Goal: Contribute content: Add original content to the website for others to see

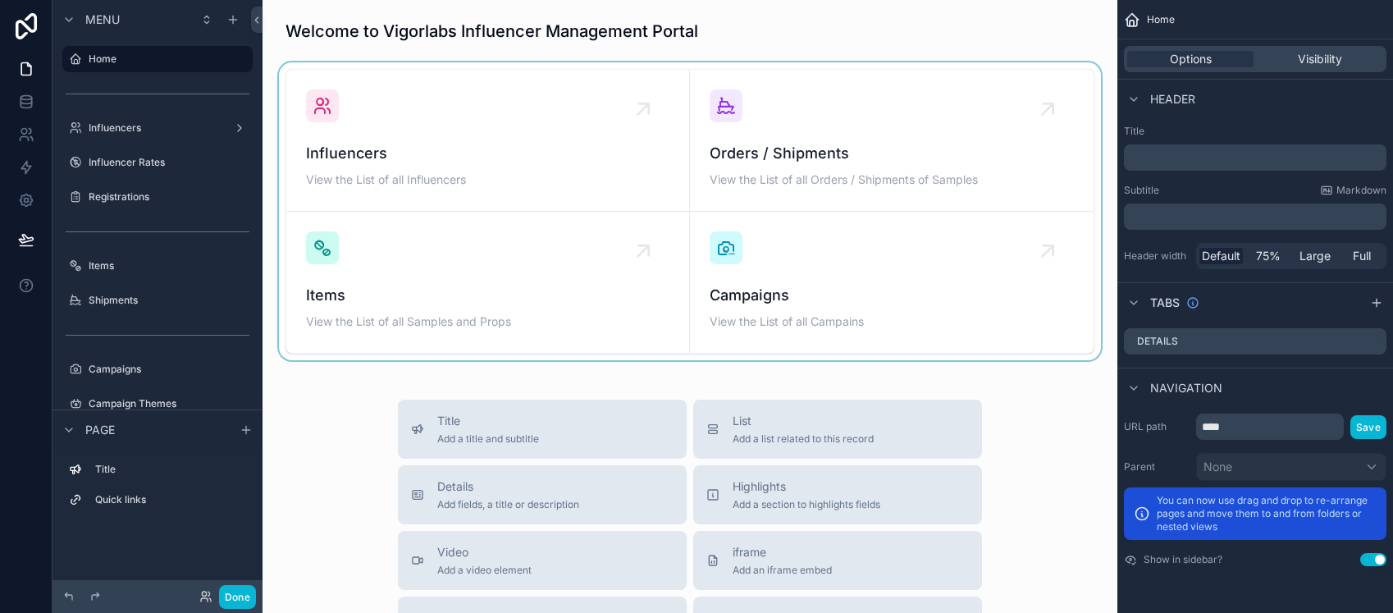
click at [479, 129] on div "scrollable content" at bounding box center [690, 211] width 828 height 298
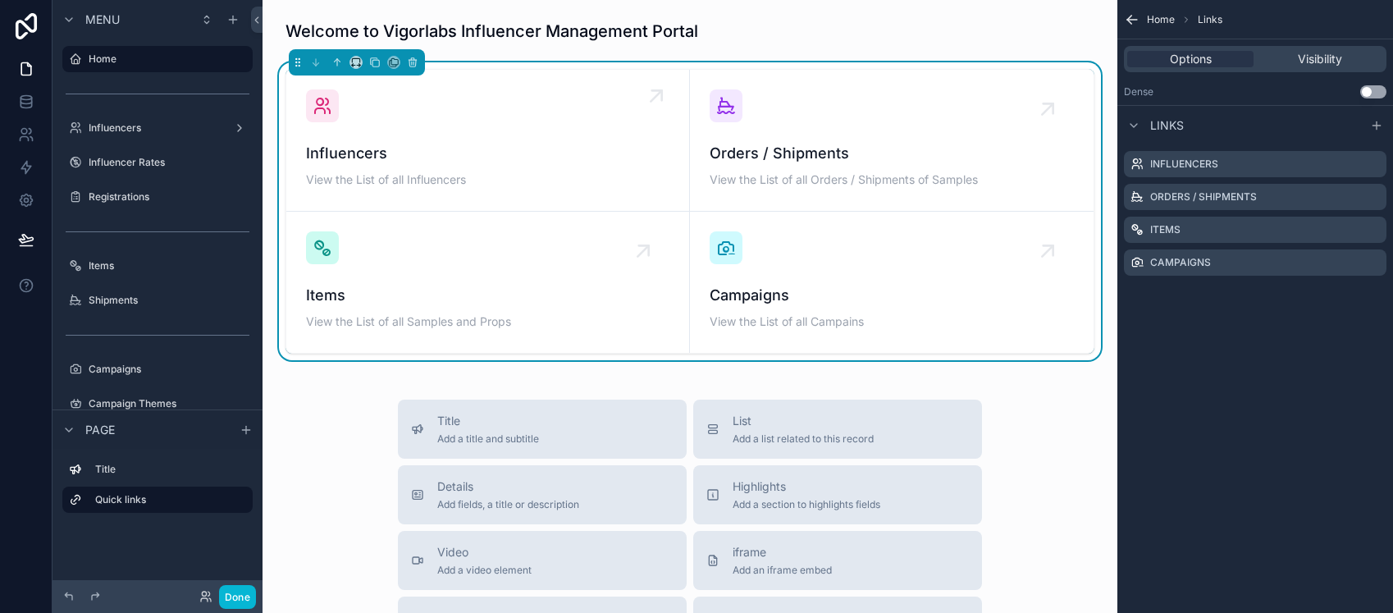
click at [462, 140] on div "Influencers View the List of all Influencers" at bounding box center [487, 140] width 363 height 102
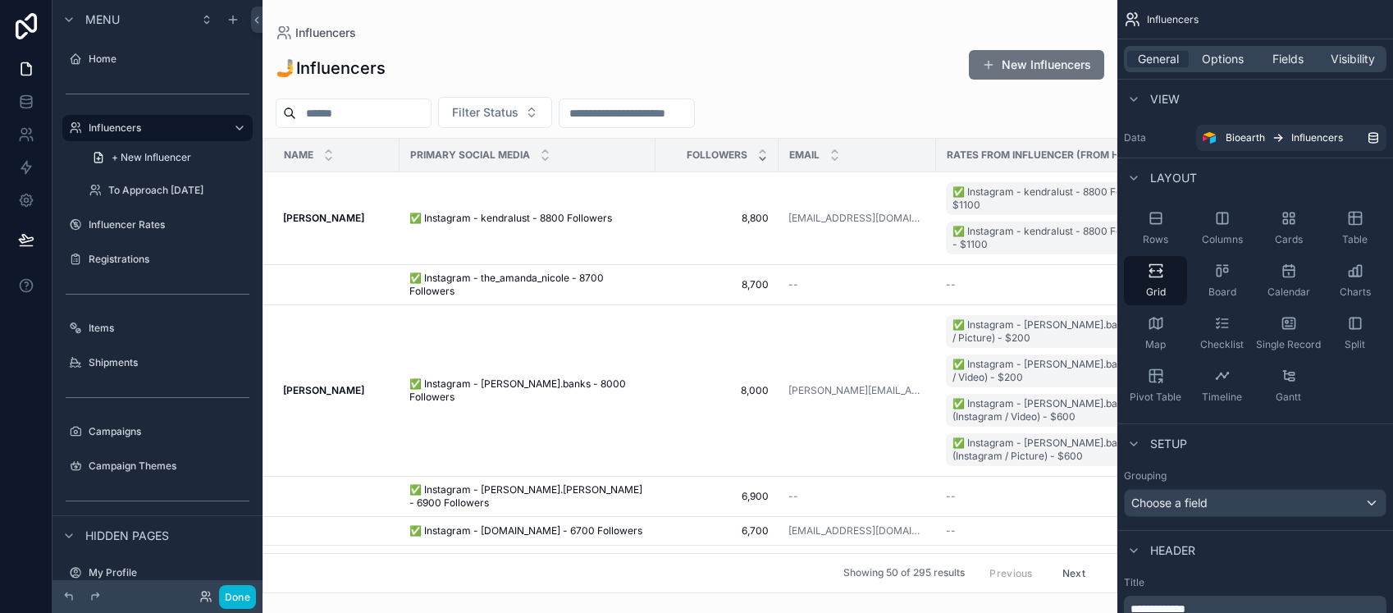
click at [1013, 68] on div "scrollable content" at bounding box center [689, 306] width 855 height 613
click at [1070, 66] on button "New Influencers" at bounding box center [1036, 65] width 135 height 30
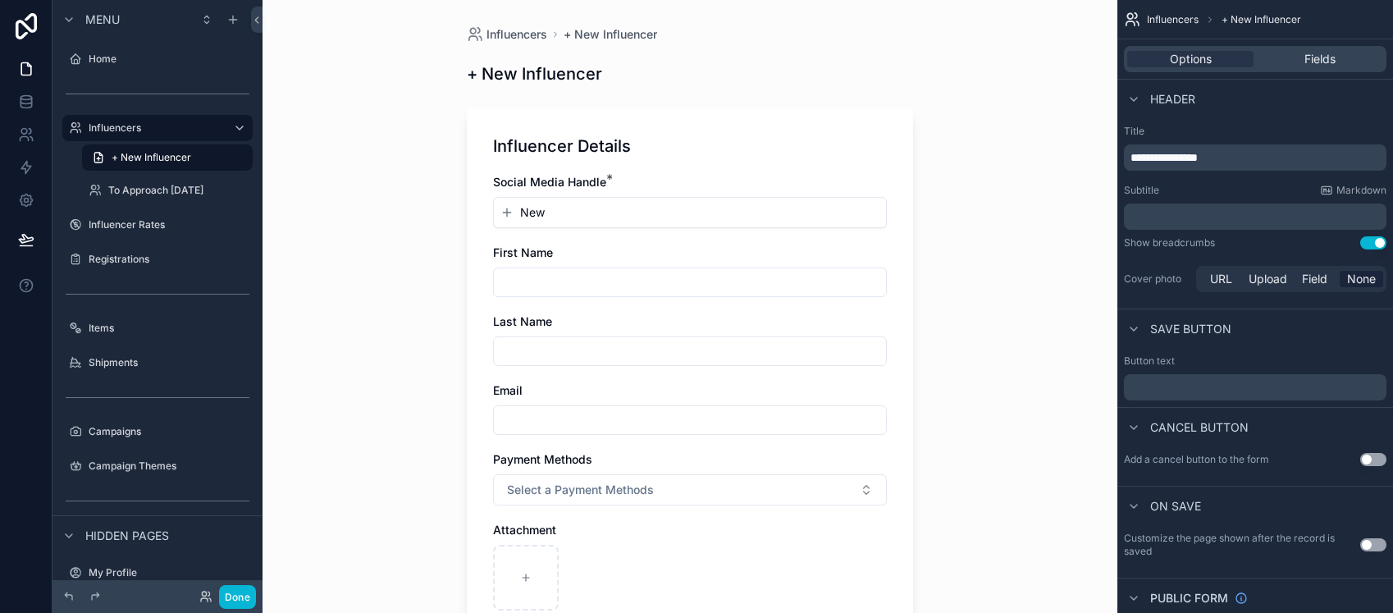
click at [557, 211] on button "New" at bounding box center [689, 212] width 379 height 16
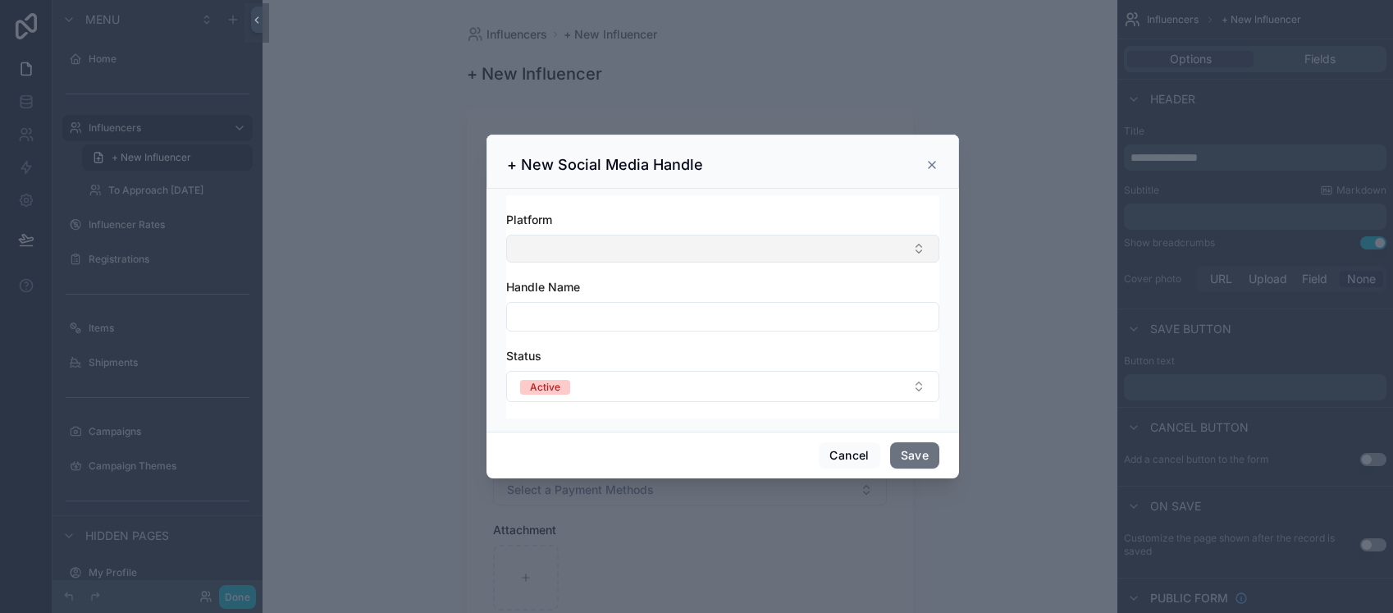
click at [546, 253] on button "Select Button" at bounding box center [722, 249] width 433 height 28
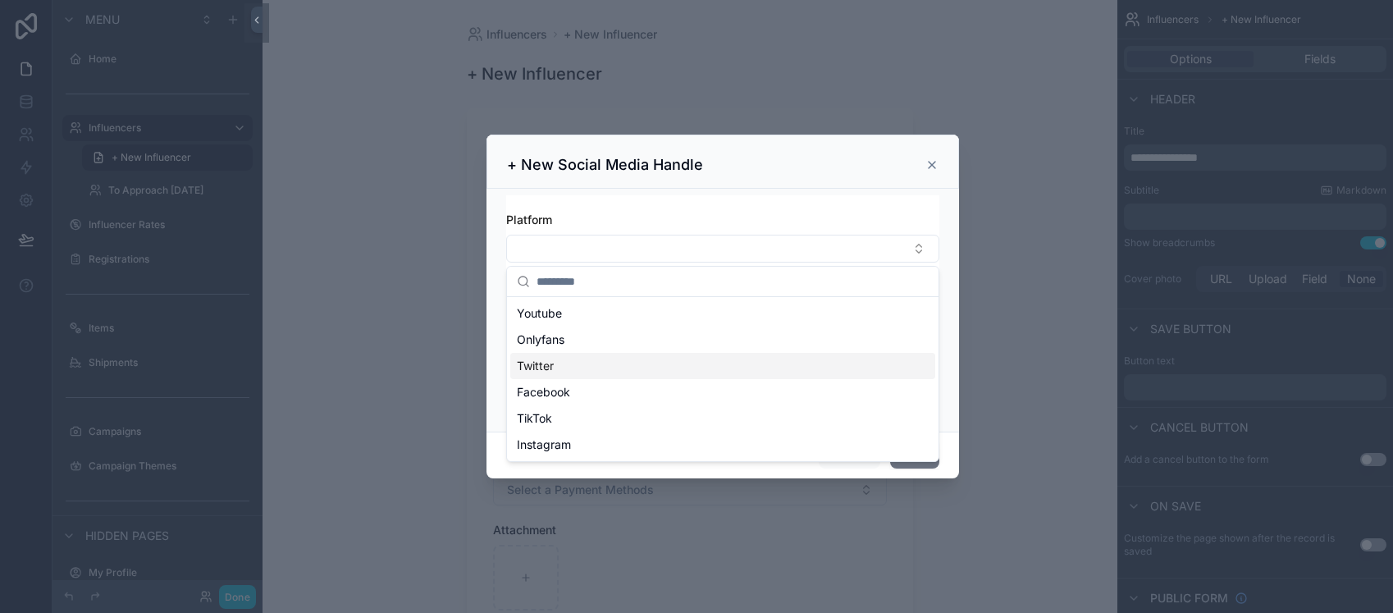
click at [569, 361] on div "Twitter" at bounding box center [722, 366] width 425 height 26
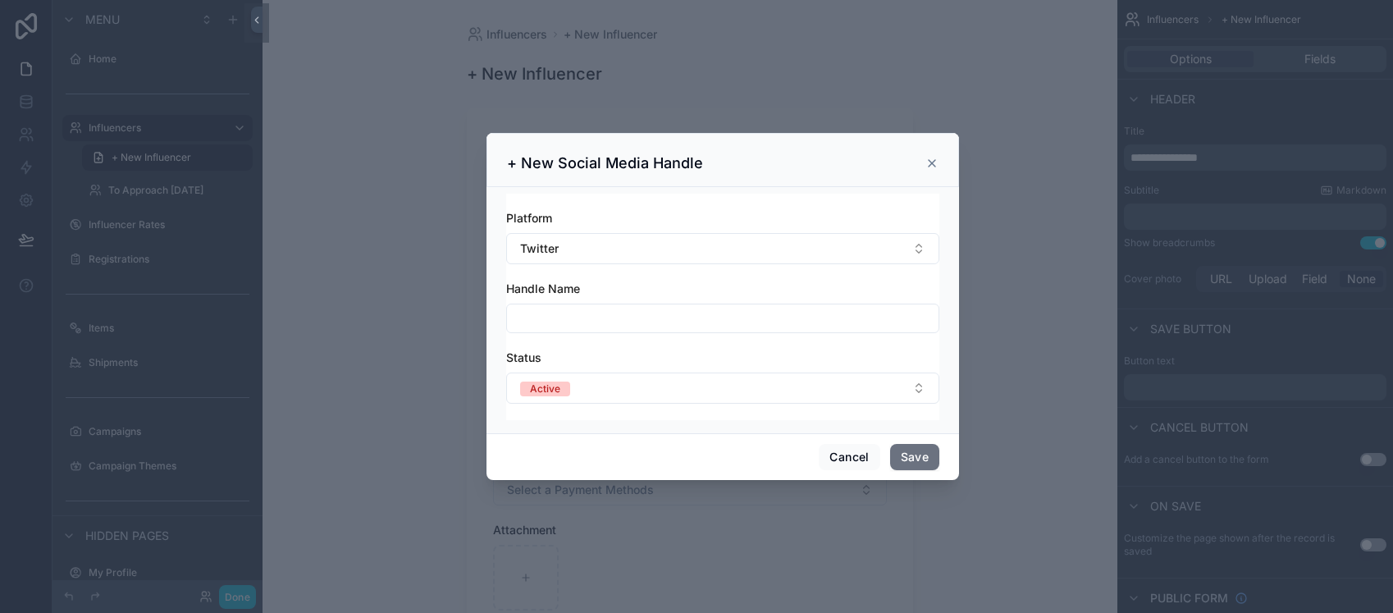
click at [557, 322] on input "scrollable content" at bounding box center [722, 318] width 431 height 23
type input "**********"
click at [926, 457] on button "Save" at bounding box center [914, 457] width 49 height 26
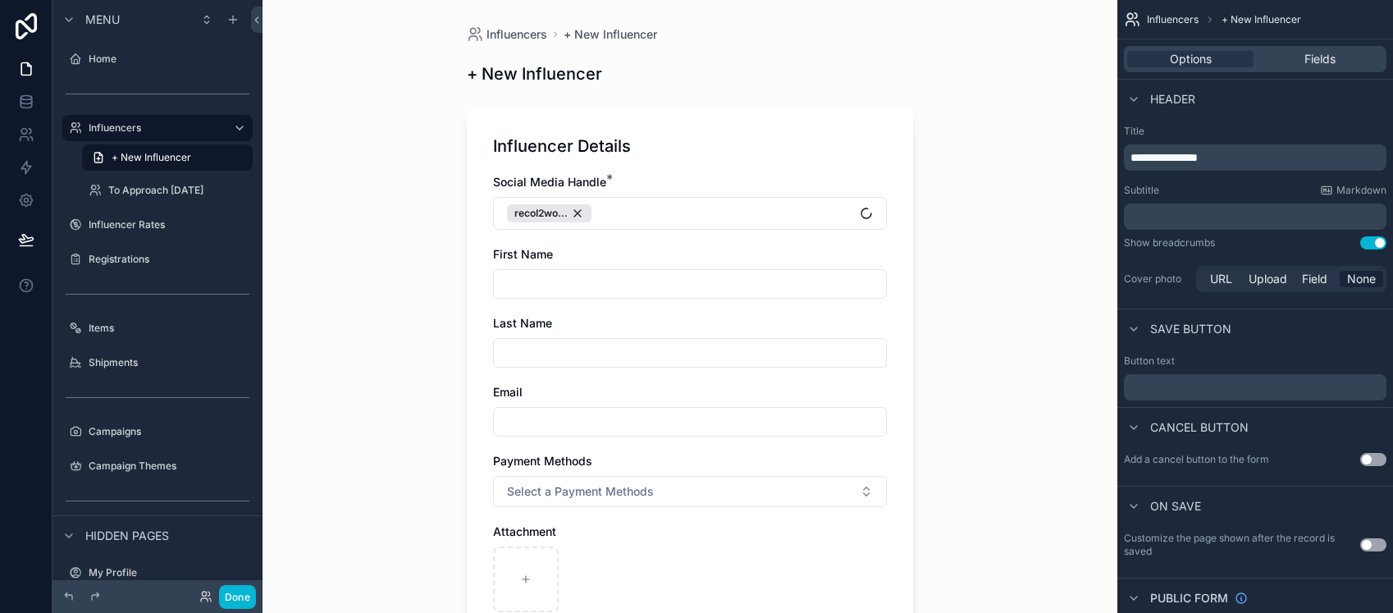
scroll to position [10, 0]
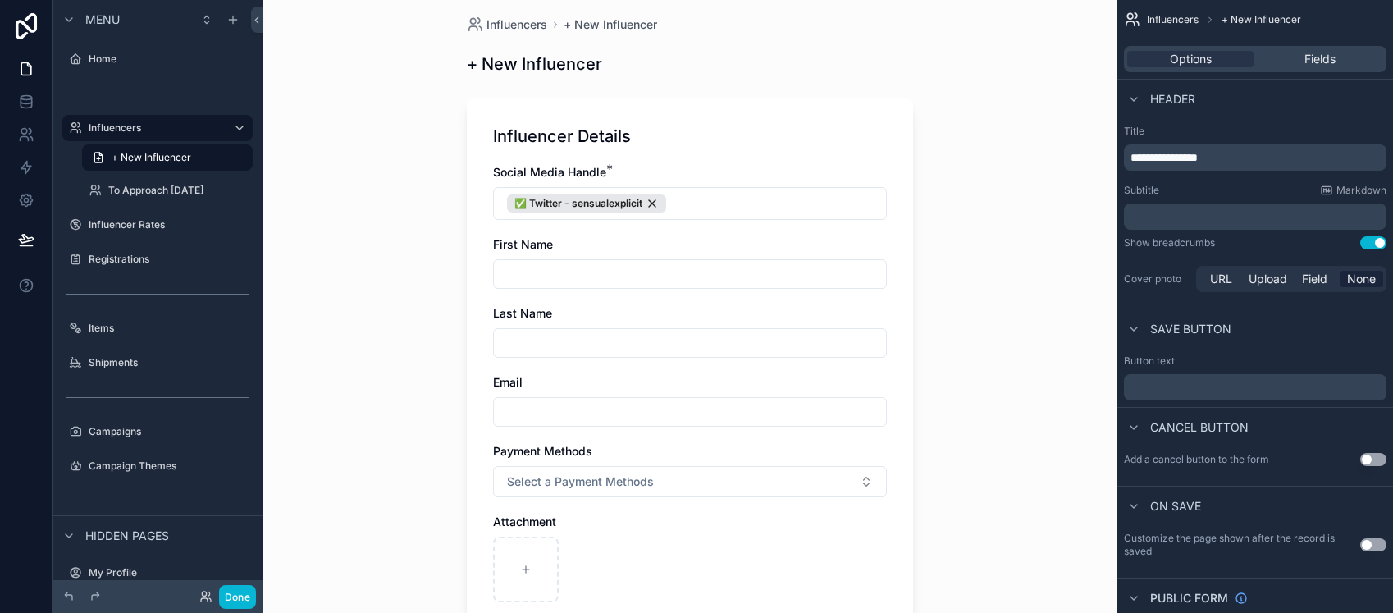
click at [536, 279] on input "scrollable content" at bounding box center [690, 273] width 392 height 23
type input "*"
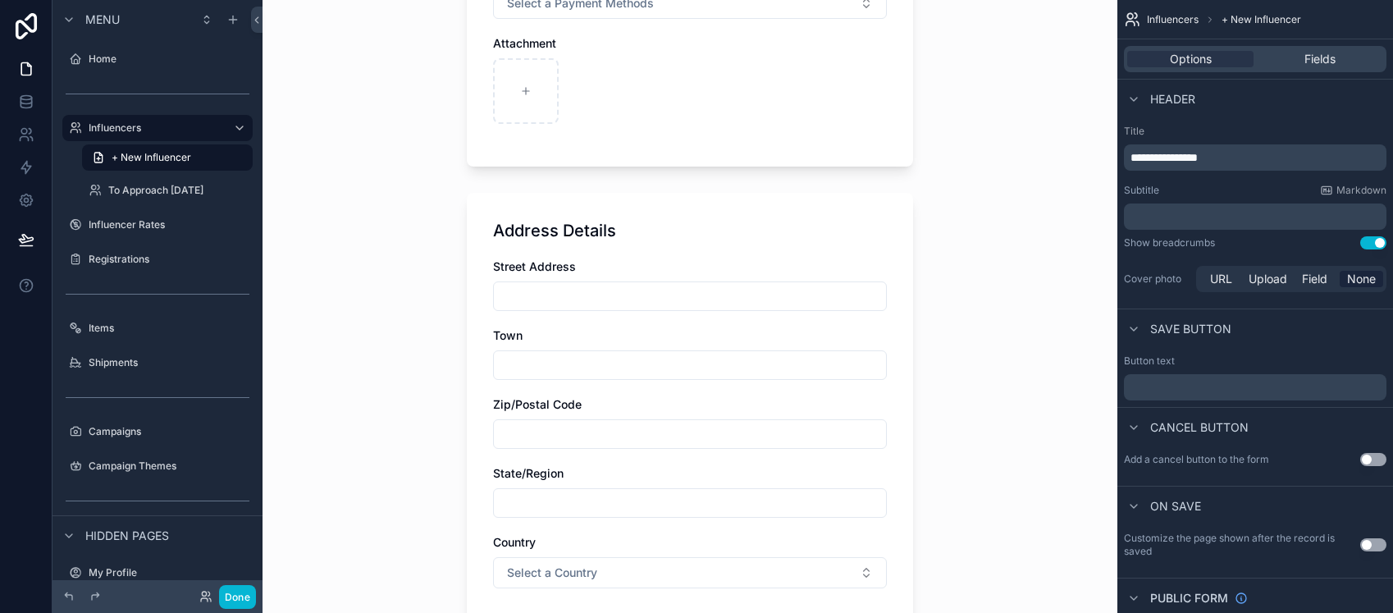
scroll to position [667, 0]
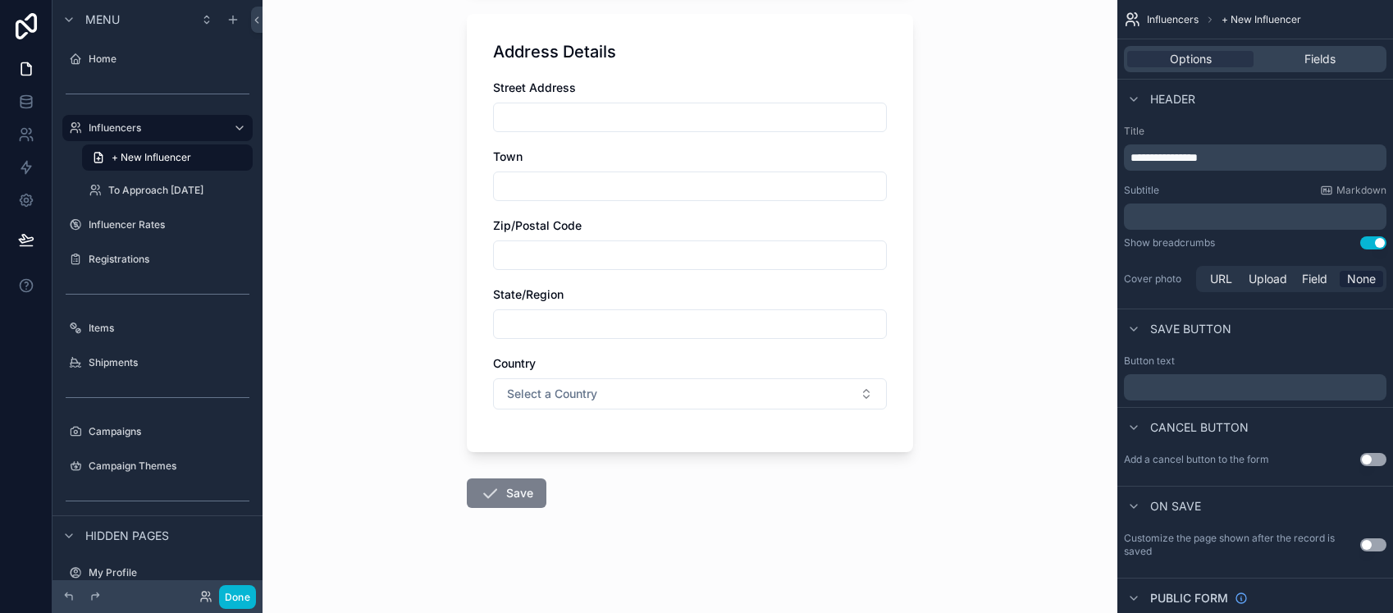
type input "****"
click at [499, 492] on button "Save" at bounding box center [507, 493] width 80 height 30
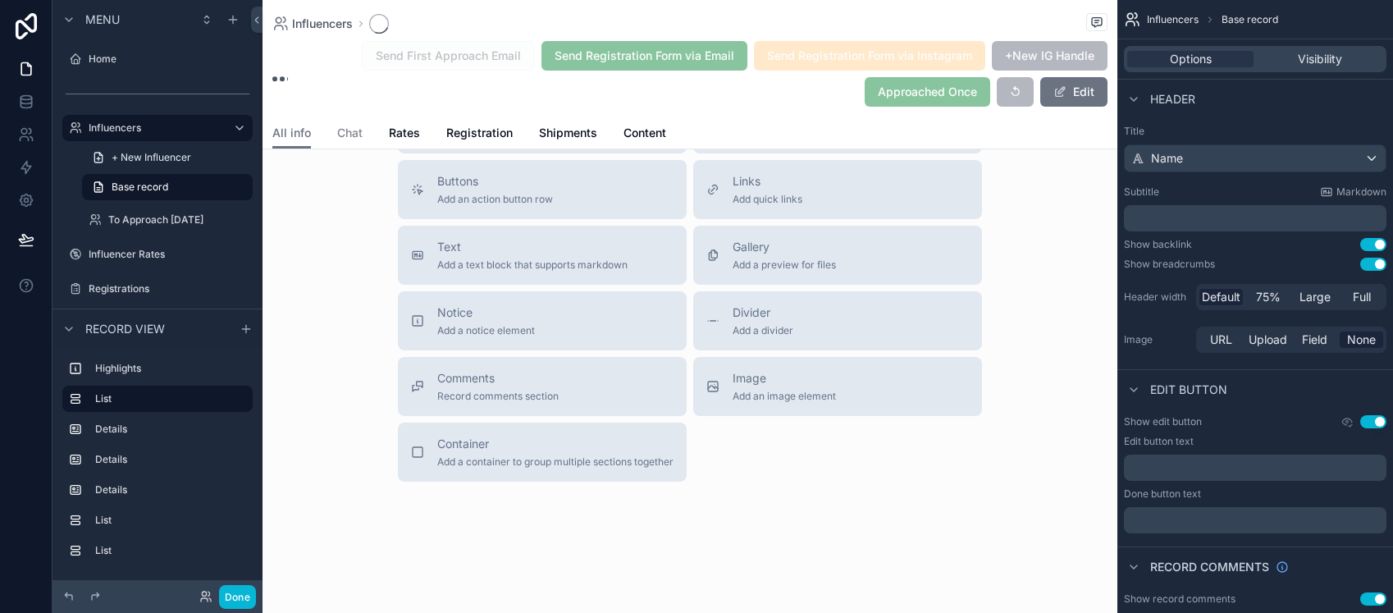
scroll to position [557, 0]
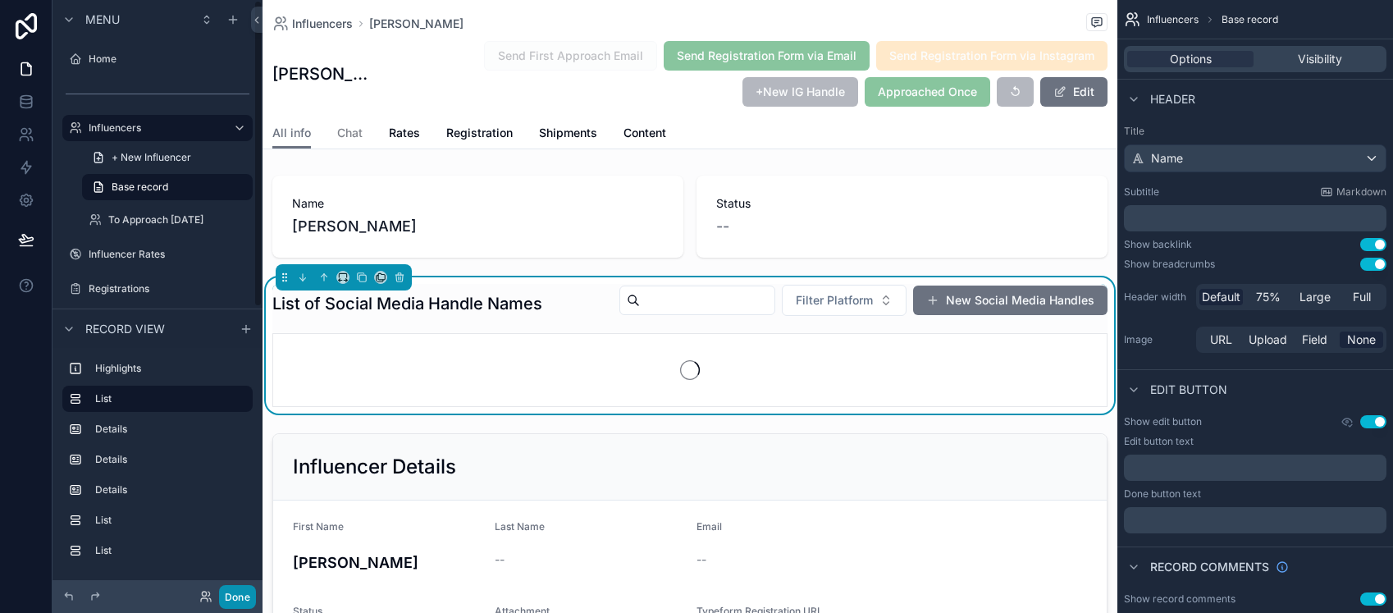
click at [234, 595] on button "Done" at bounding box center [237, 597] width 37 height 24
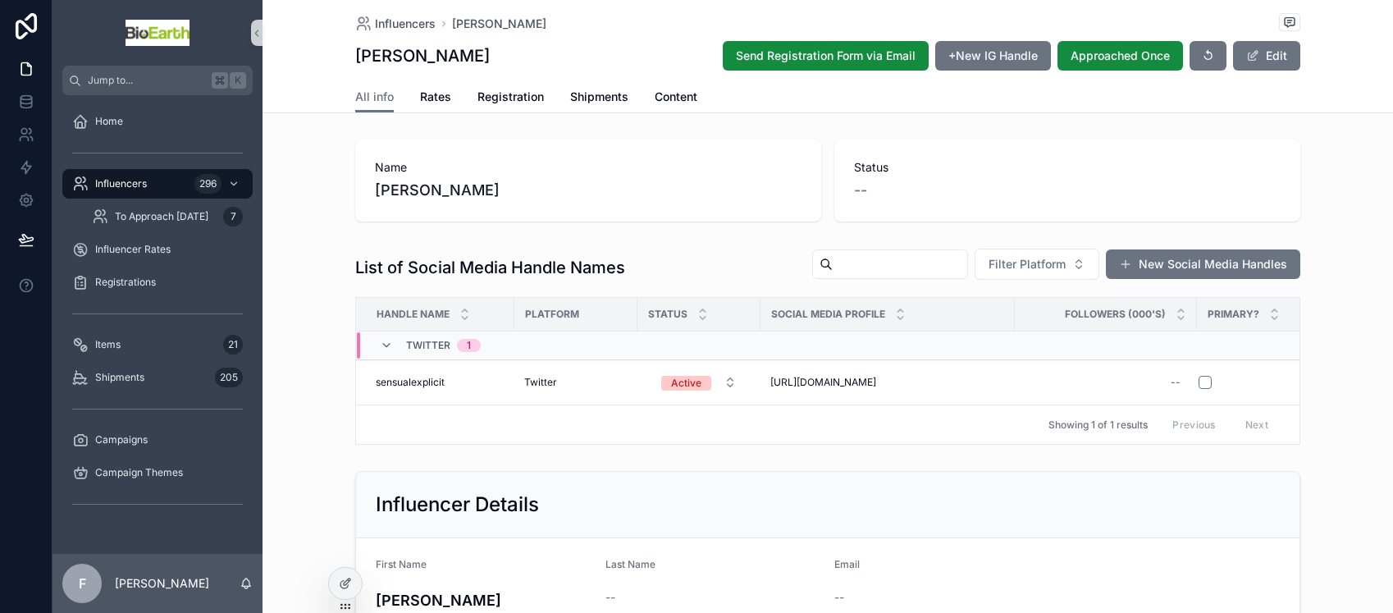
scroll to position [21, 0]
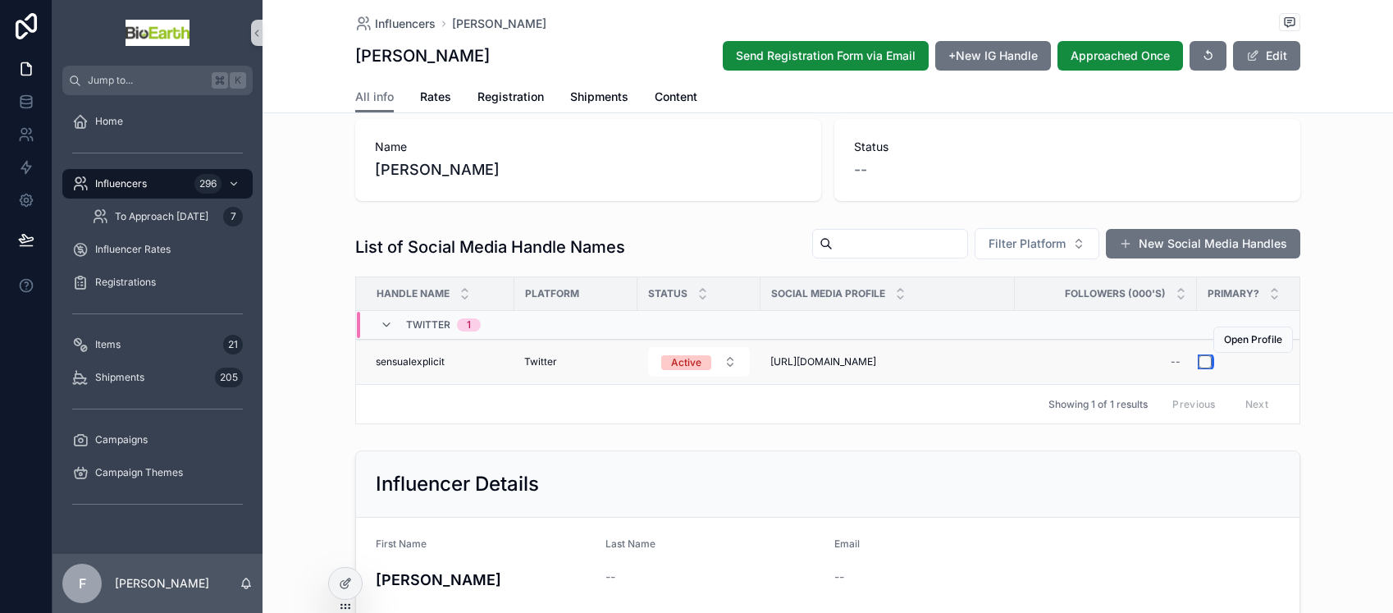
click at [1198, 363] on button "scrollable content" at bounding box center [1204, 361] width 13 height 13
click at [1158, 360] on div "--" at bounding box center [1106, 362] width 162 height 26
type input "**"
click at [1367, 382] on icon "scrollable content" at bounding box center [1365, 383] width 13 height 13
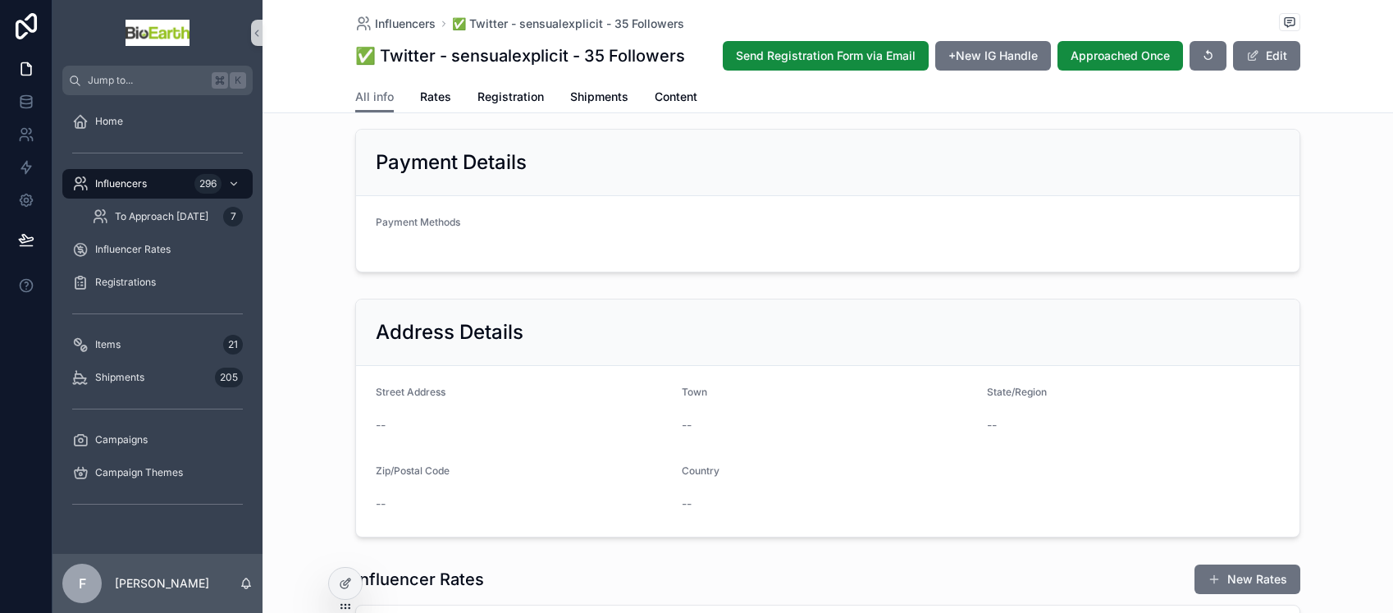
scroll to position [345, 0]
